Goal: Browse casually

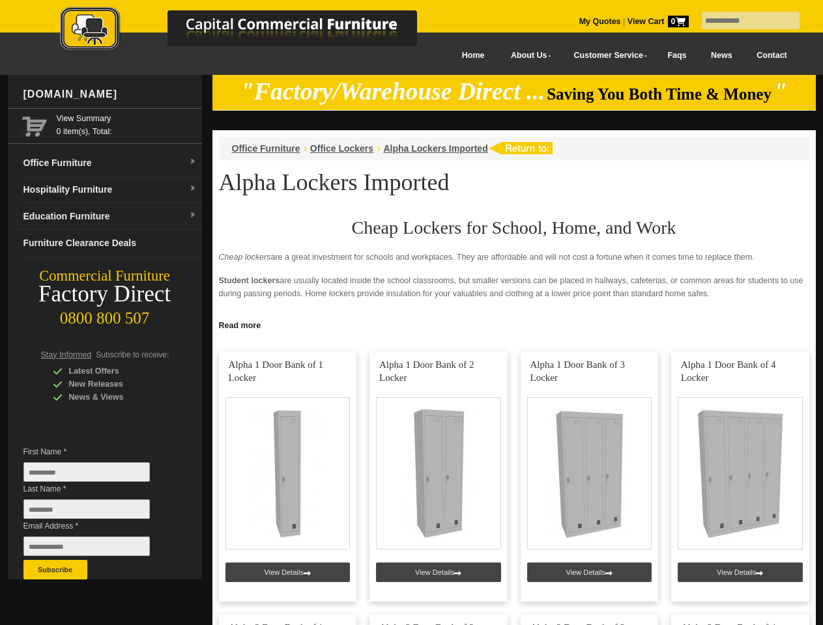
click at [742, 21] on input "text" at bounding box center [750, 21] width 98 height 18
click at [96, 513] on input "Last Name *" at bounding box center [86, 510] width 126 height 20
click at [55, 570] on button "Subscribe" at bounding box center [55, 570] width 64 height 20
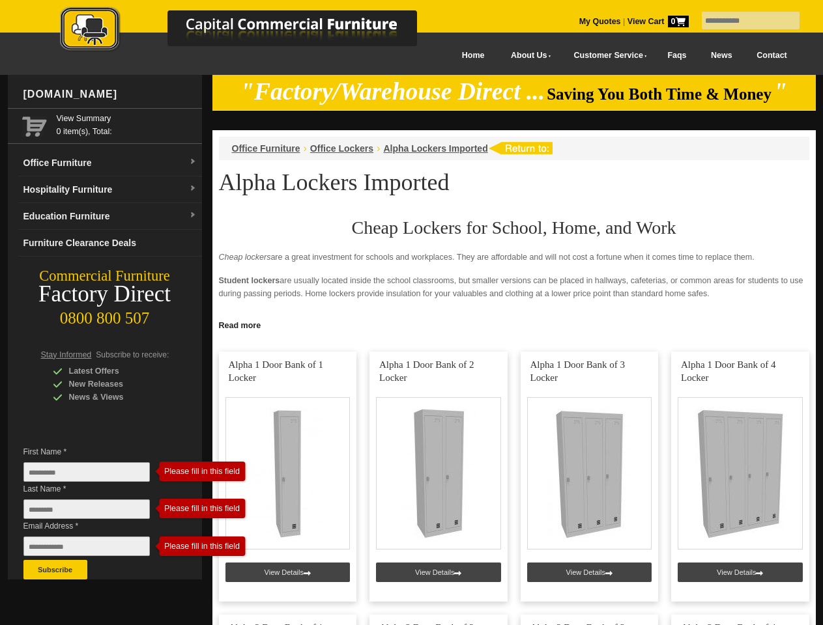
click at [514, 324] on link "Read more" at bounding box center [513, 324] width 603 height 16
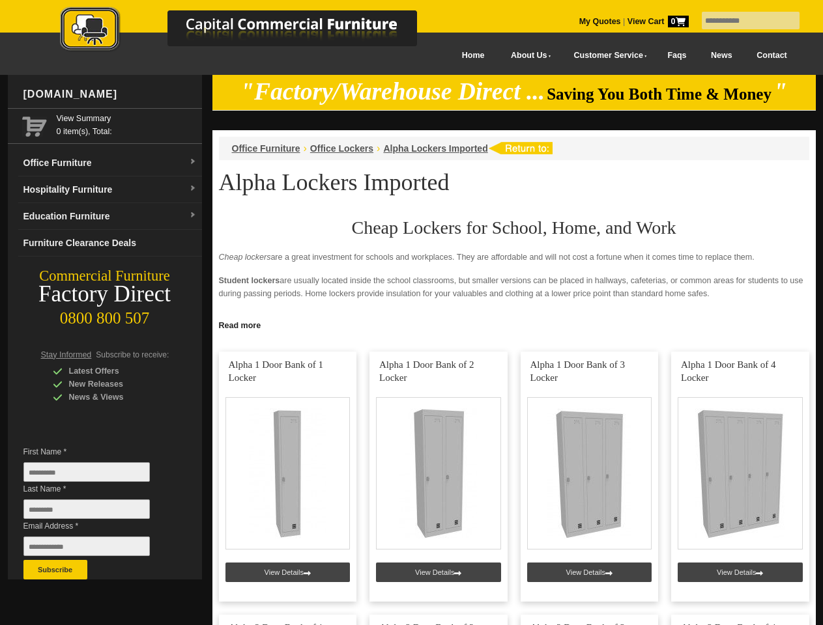
click at [742, 21] on input "text" at bounding box center [750, 21] width 98 height 18
click at [96, 513] on input "Last Name *" at bounding box center [86, 510] width 126 height 20
click at [55, 570] on button "Subscribe" at bounding box center [55, 570] width 64 height 20
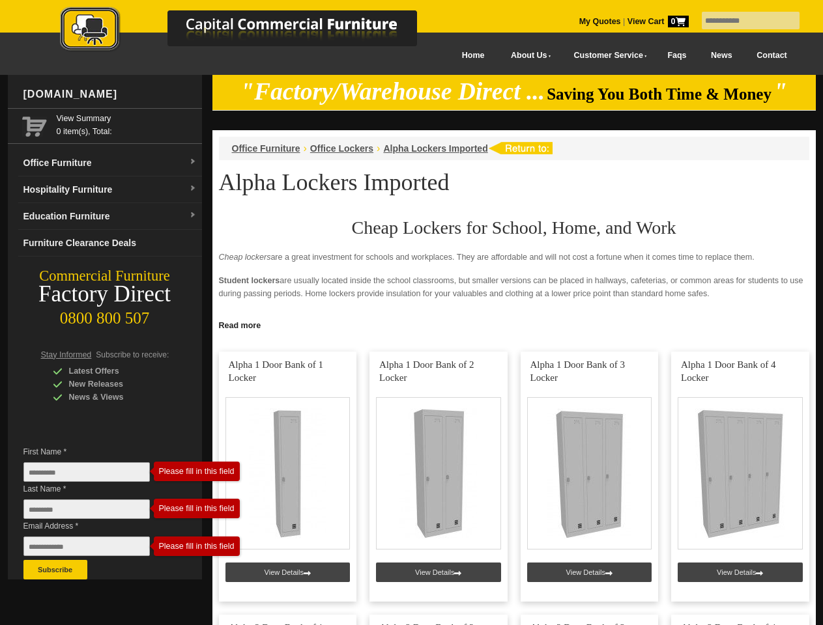
click at [514, 324] on link "Read more" at bounding box center [513, 324] width 603 height 16
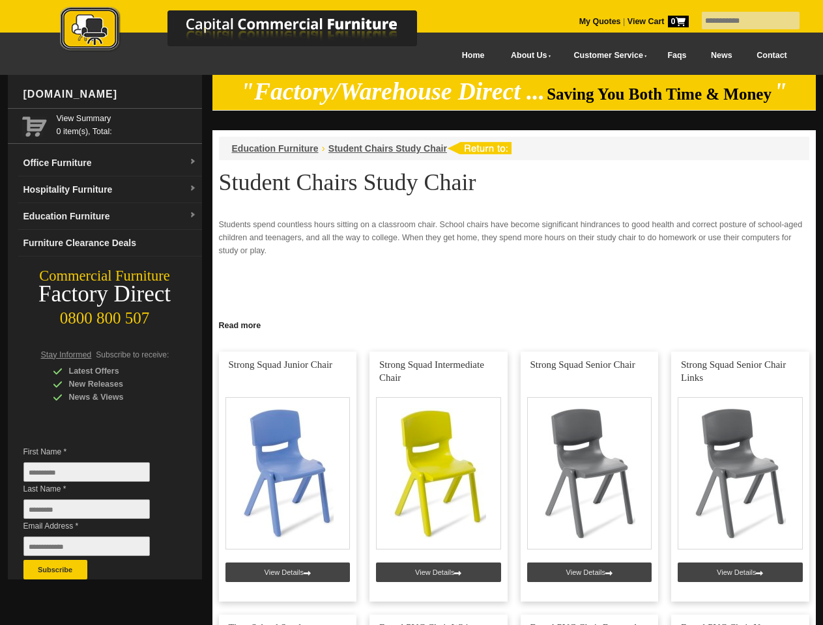
click at [742, 21] on input "text" at bounding box center [750, 21] width 98 height 18
click at [96, 513] on input "Last Name *" at bounding box center [86, 510] width 126 height 20
click at [55, 570] on button "Subscribe" at bounding box center [55, 570] width 64 height 20
click at [514, 324] on link "Read more" at bounding box center [513, 324] width 603 height 16
